Goal: Task Accomplishment & Management: Use online tool/utility

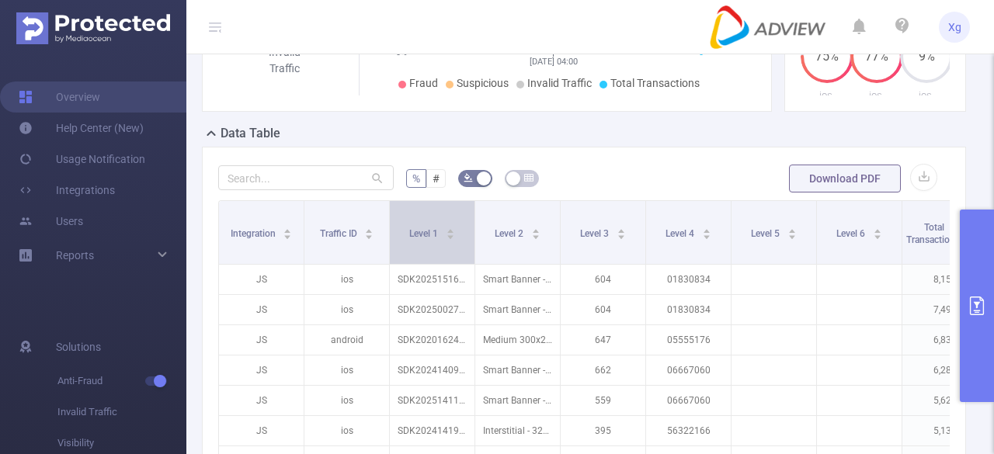
scroll to position [388, 0]
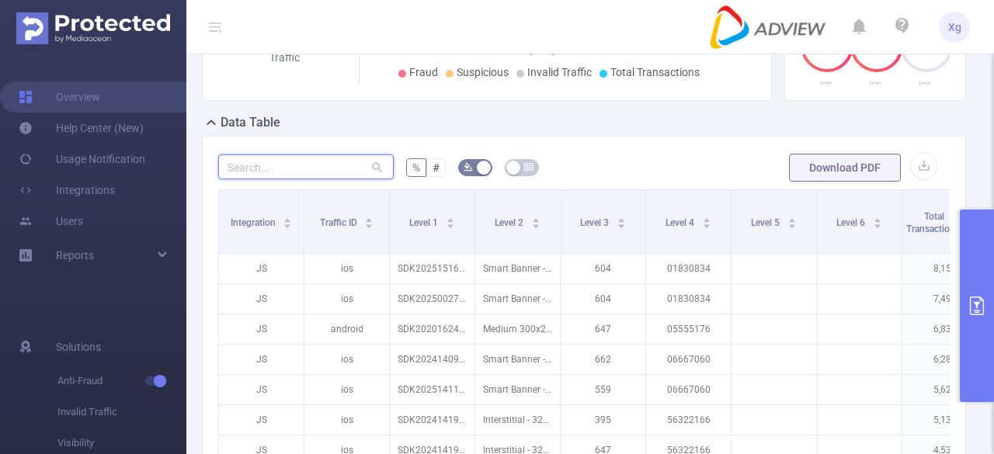
click at [283, 164] on input "text" at bounding box center [305, 167] width 175 height 25
paste input "sdk202503290304306qtellm2e3xv0mc"
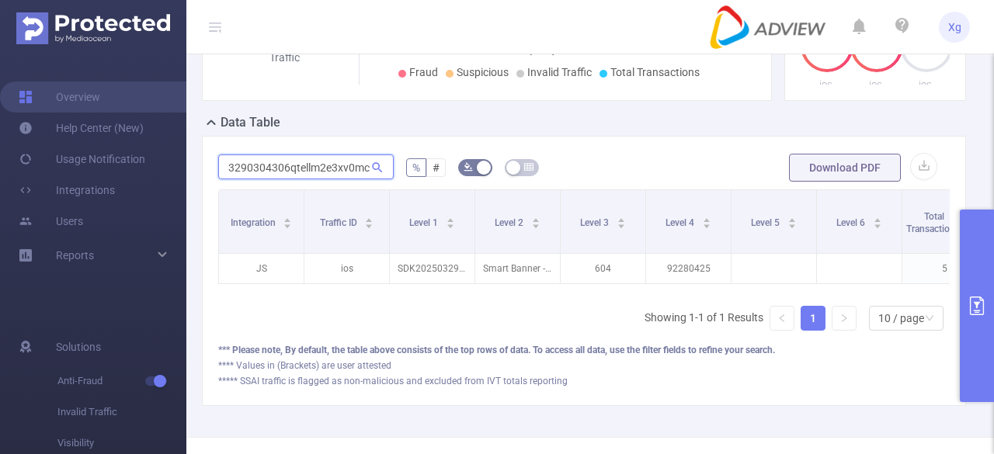
scroll to position [78, 0]
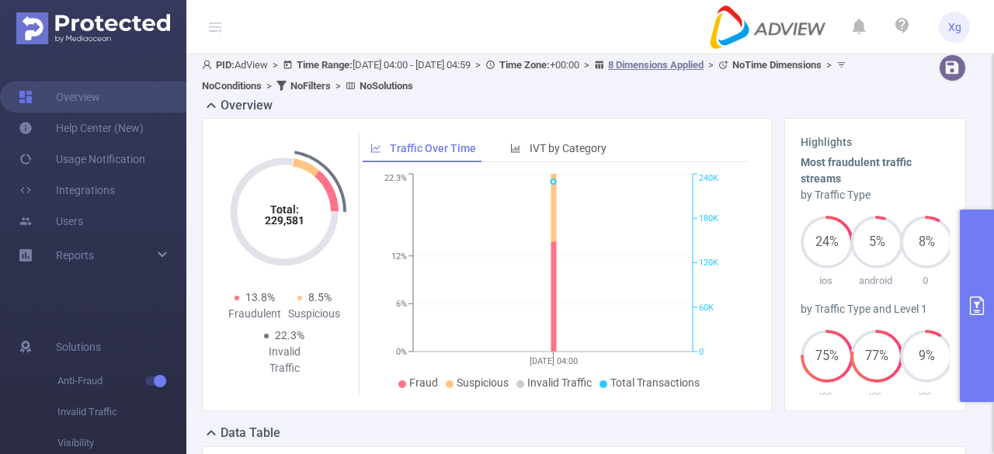
type input "sdk202503290304306qtellm2e3xv0mc"
click at [974, 254] on button "primary" at bounding box center [977, 306] width 34 height 193
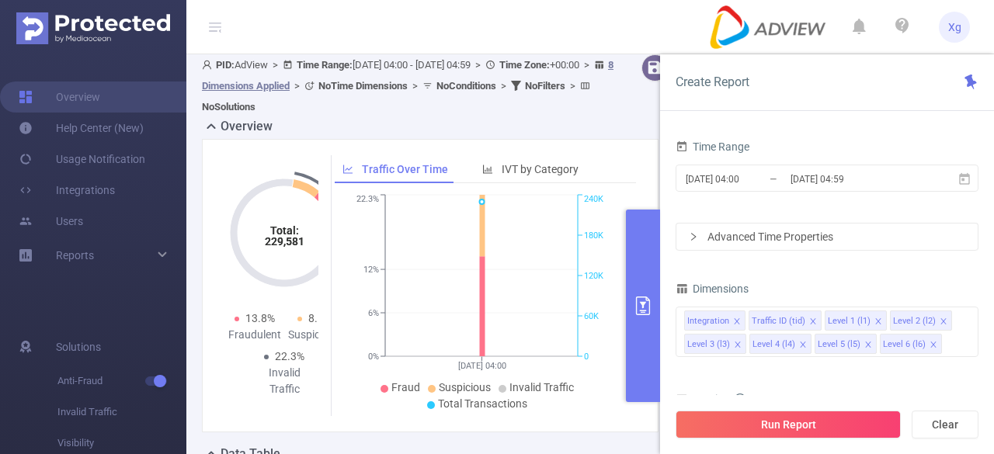
scroll to position [0, 0]
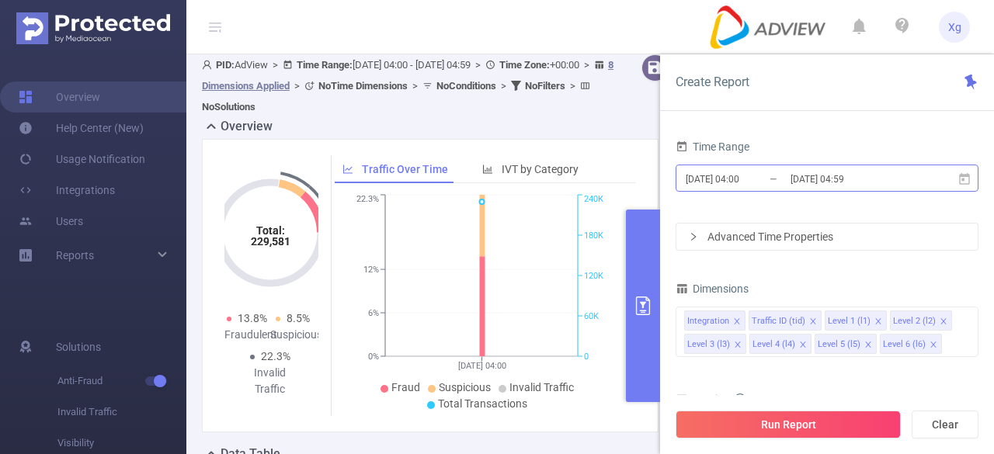
click at [766, 179] on input "[DATE] 04:00" at bounding box center [747, 178] width 126 height 21
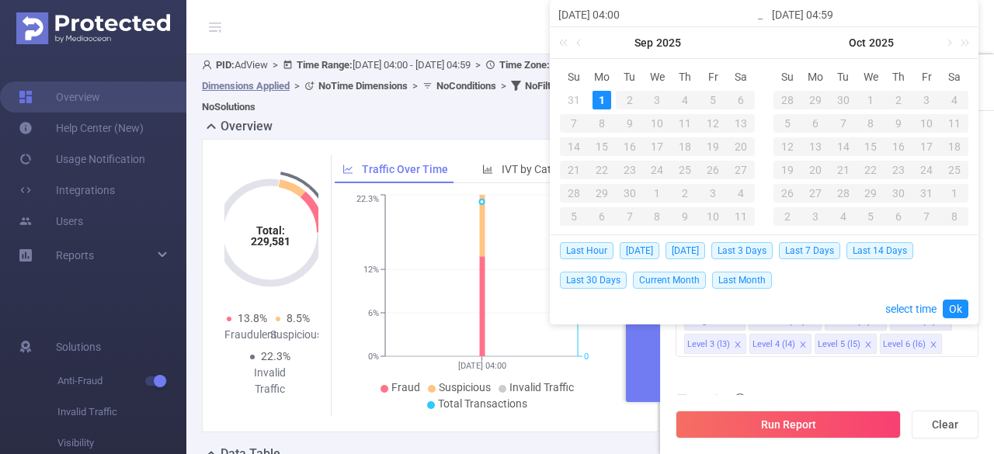
click at [576, 102] on div "31" at bounding box center [573, 100] width 19 height 19
click at [578, 100] on div "31" at bounding box center [573, 100] width 19 height 19
type input "[DATE] 04:00"
type input "[DATE] 04:59"
type input "[DATE] 04:00"
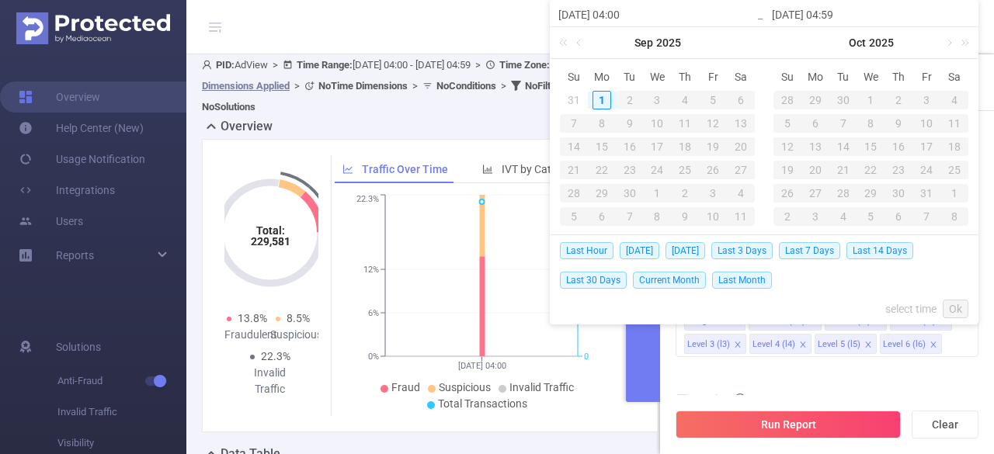
type input "[DATE] 04:59"
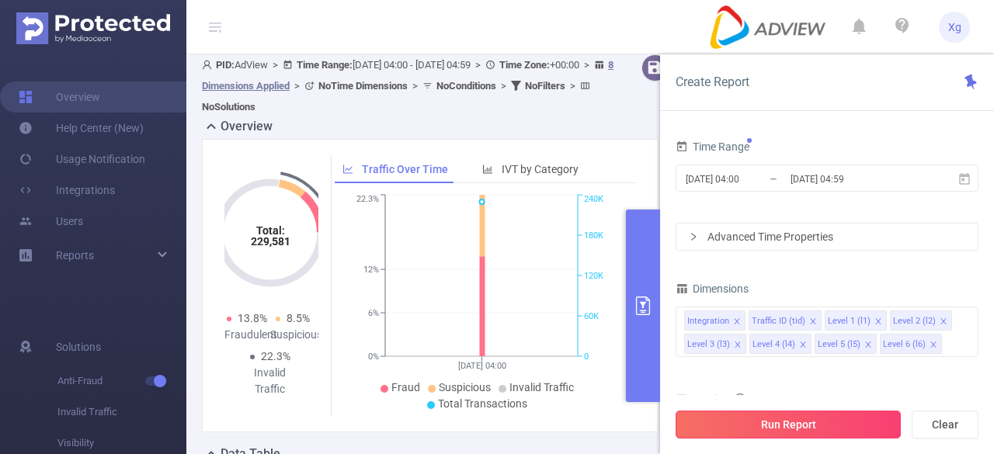
click at [793, 430] on button "Run Report" at bounding box center [787, 425] width 225 height 28
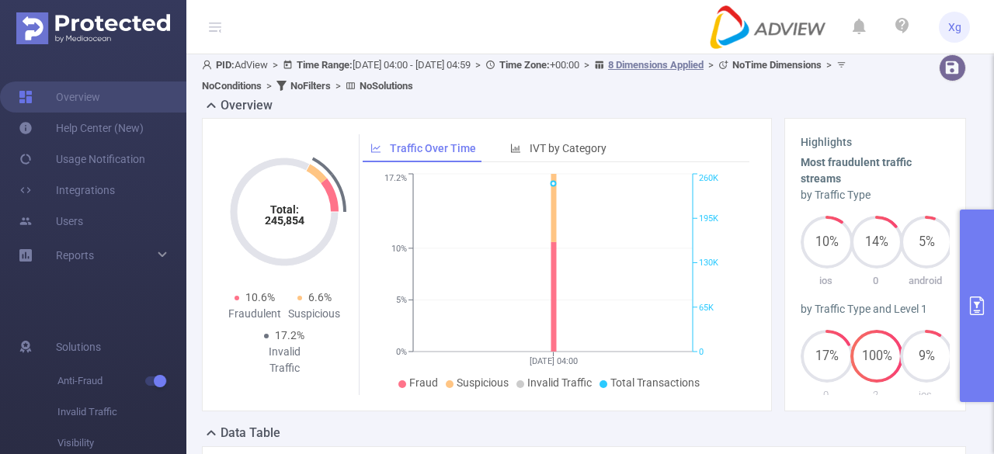
scroll to position [311, 0]
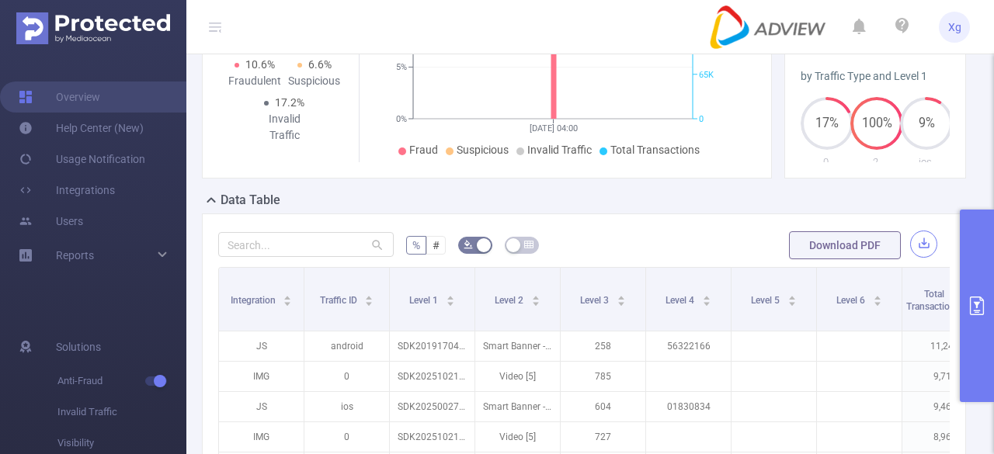
click at [910, 245] on button "button" at bounding box center [923, 244] width 27 height 27
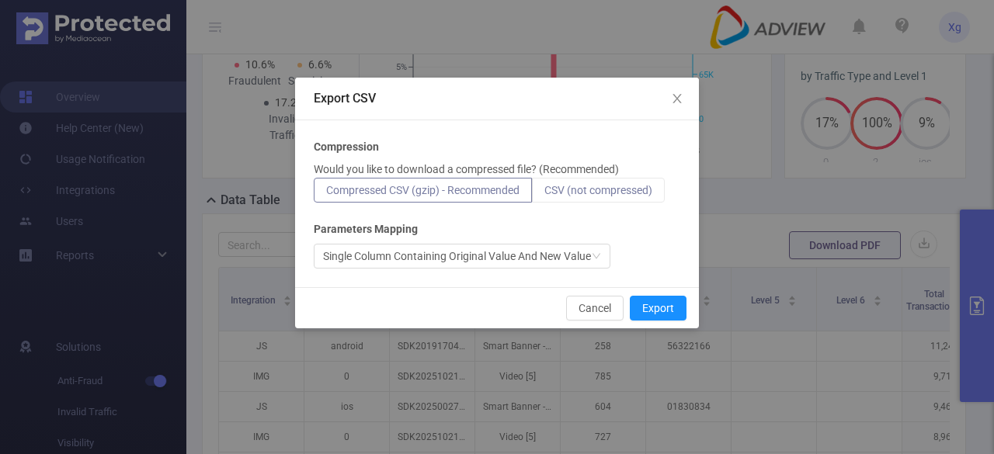
click at [576, 193] on span "CSV (not compressed)" at bounding box center [598, 190] width 108 height 12
click at [544, 194] on input "CSV (not compressed)" at bounding box center [544, 194] width 0 height 0
click at [647, 309] on button "Export" at bounding box center [658, 308] width 57 height 25
